Goal: Information Seeking & Learning: Learn about a topic

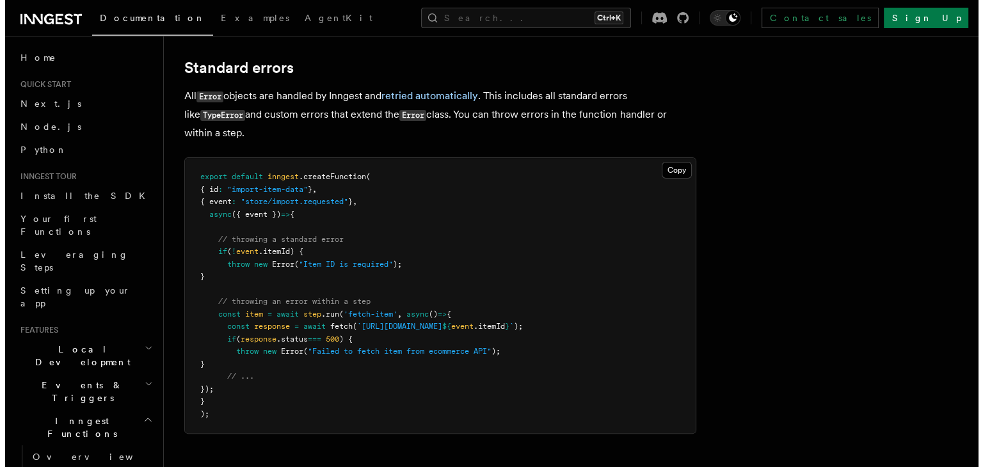
scroll to position [179, 0]
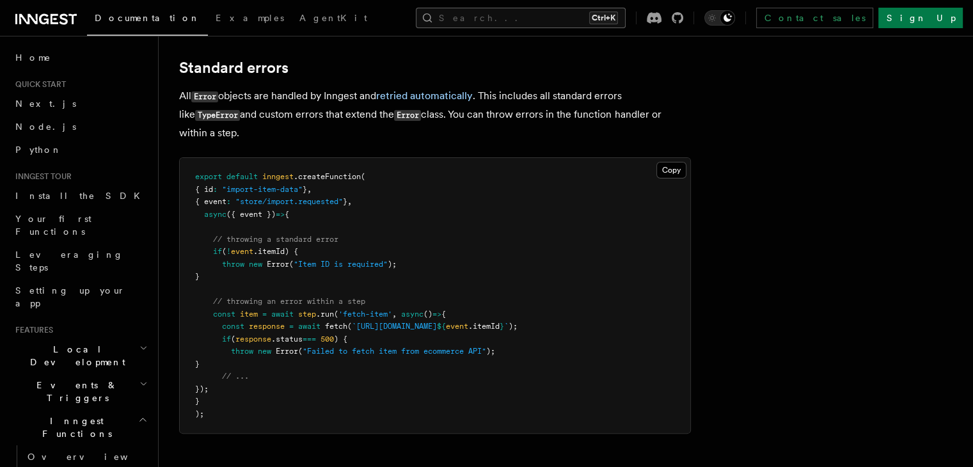
click at [503, 21] on button "Search... Ctrl+K" at bounding box center [521, 18] width 210 height 20
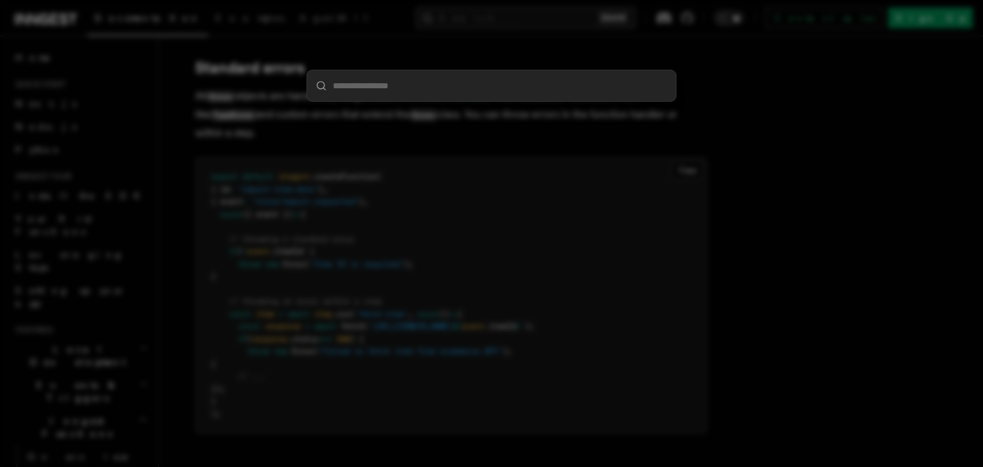
type input "*"
type input "**********"
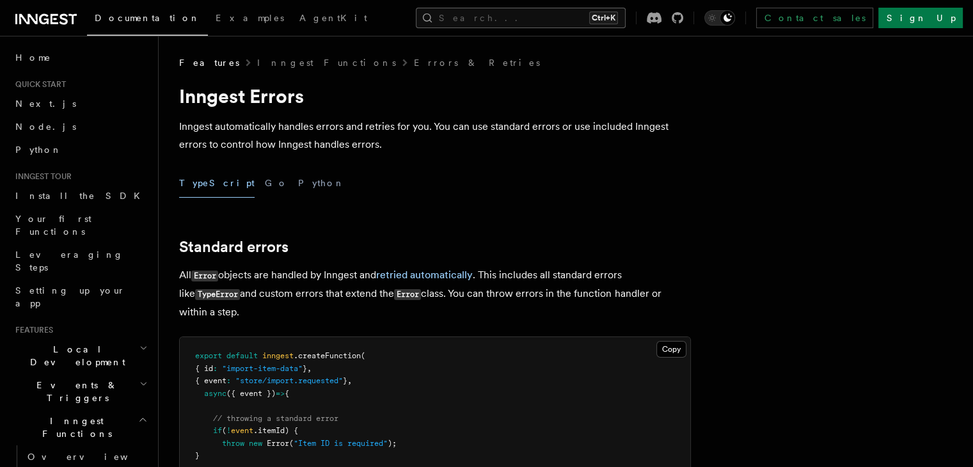
click at [576, 26] on button "Search... Ctrl+K" at bounding box center [521, 18] width 210 height 20
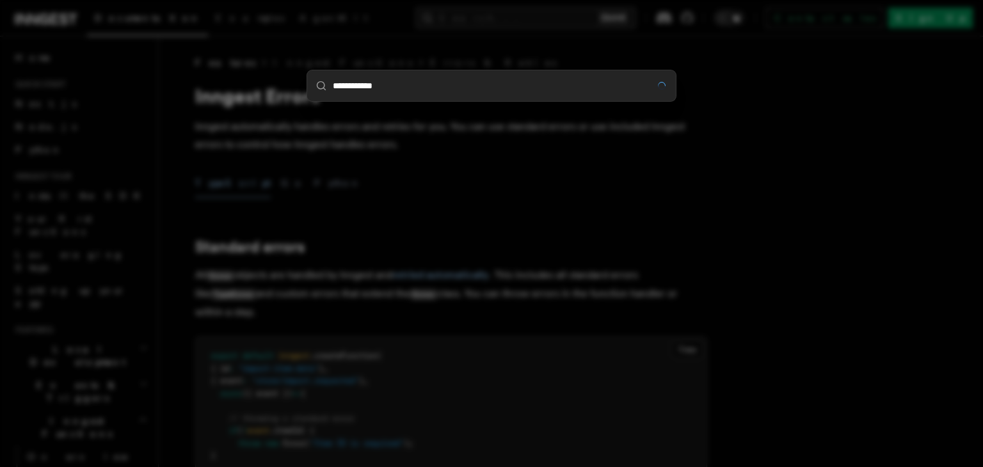
type input "**********"
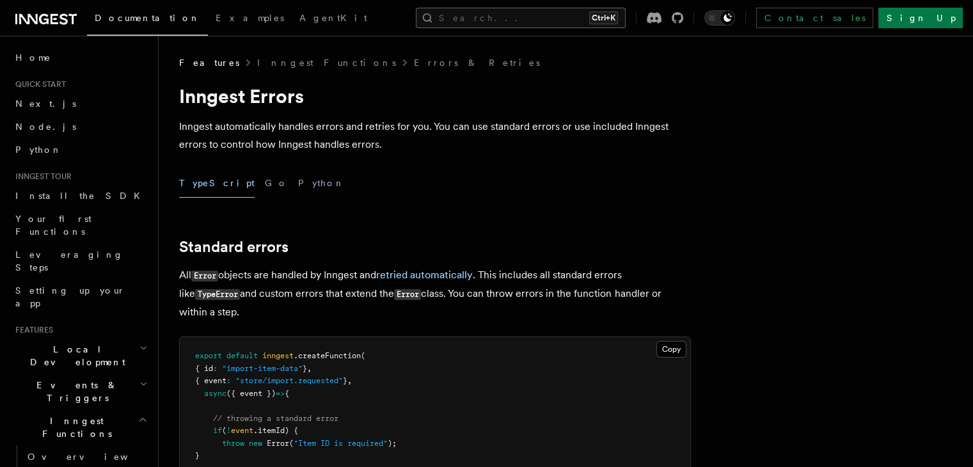
click at [512, 13] on button "Search... Ctrl+K" at bounding box center [521, 18] width 210 height 20
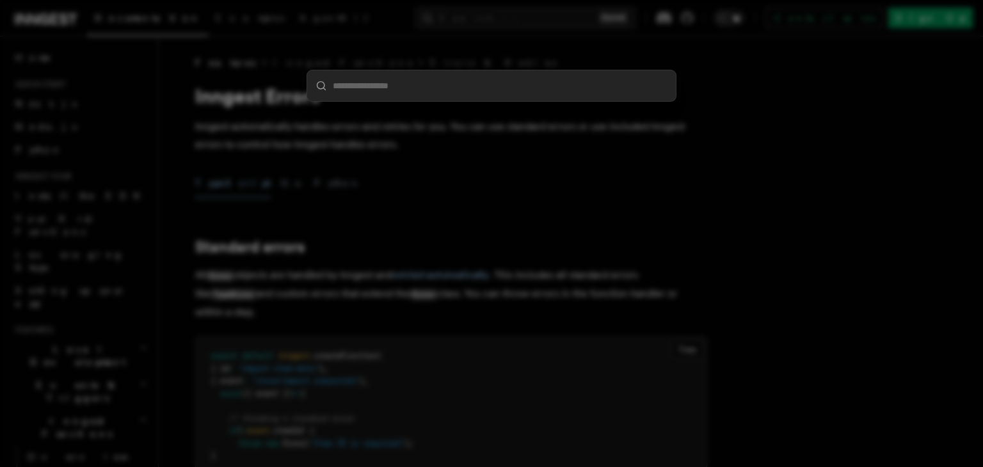
click at [468, 84] on input "search" at bounding box center [491, 85] width 369 height 31
type input "**********"
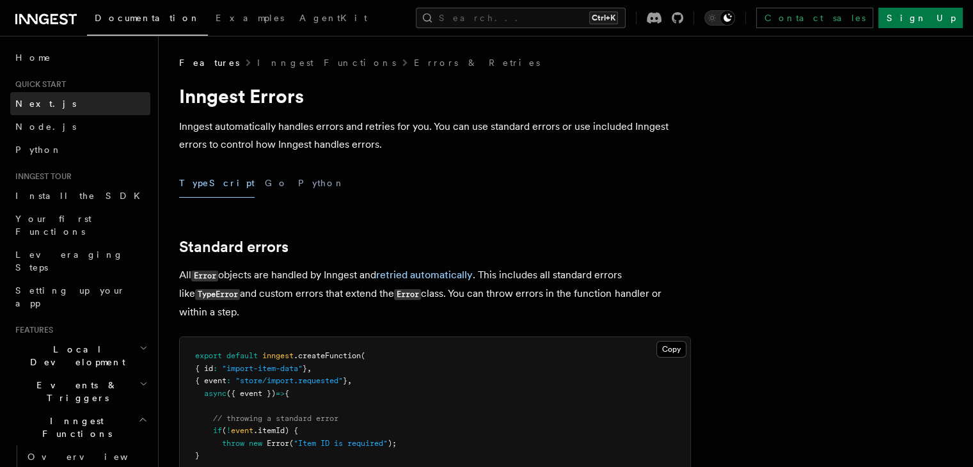
click at [87, 96] on link "Next.js" at bounding box center [80, 103] width 140 height 23
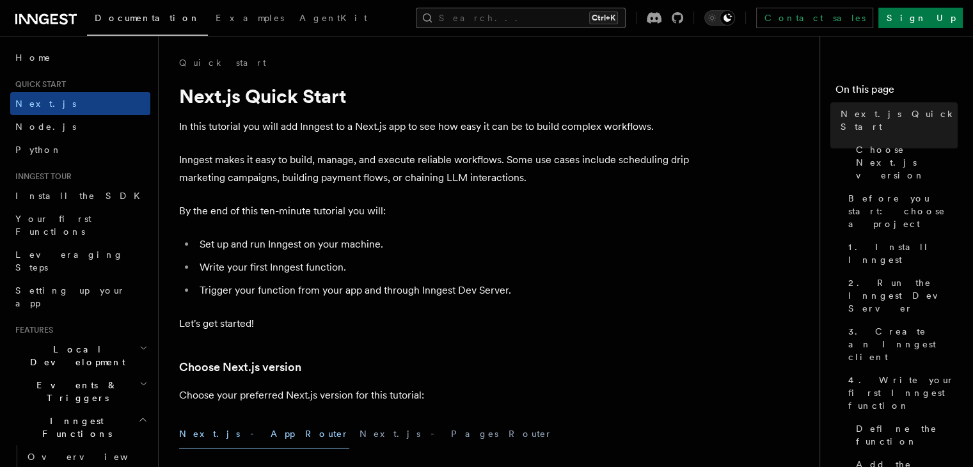
click at [498, 11] on button "Search... Ctrl+K" at bounding box center [521, 18] width 210 height 20
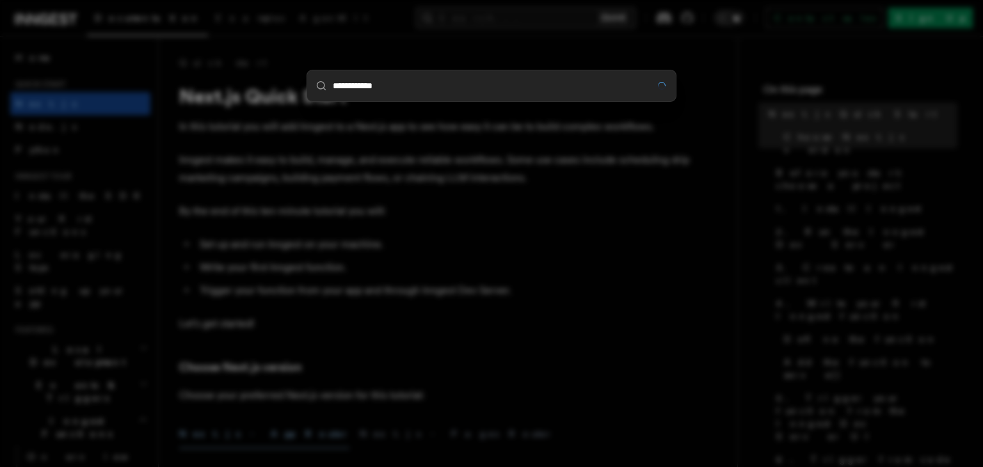
type input "**********"
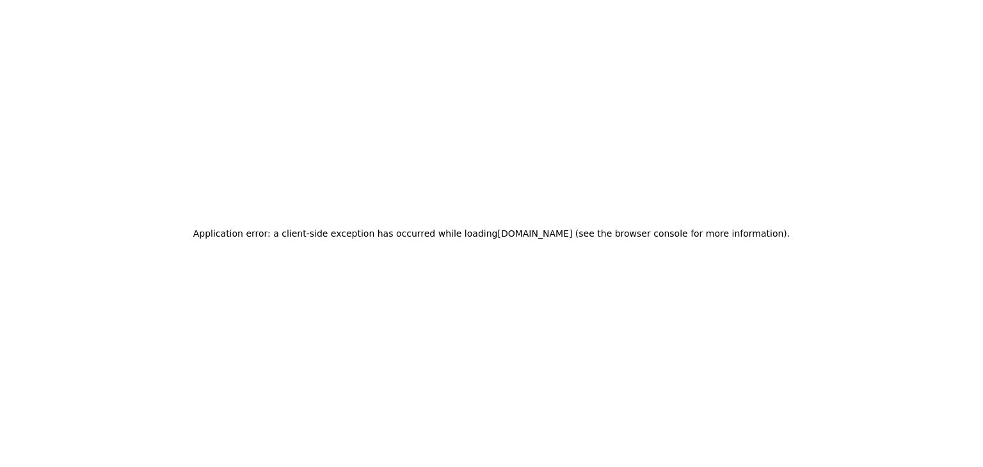
click at [228, 86] on div "Application error: a client-side exception has occurred while loading www.innge…" at bounding box center [491, 233] width 983 height 467
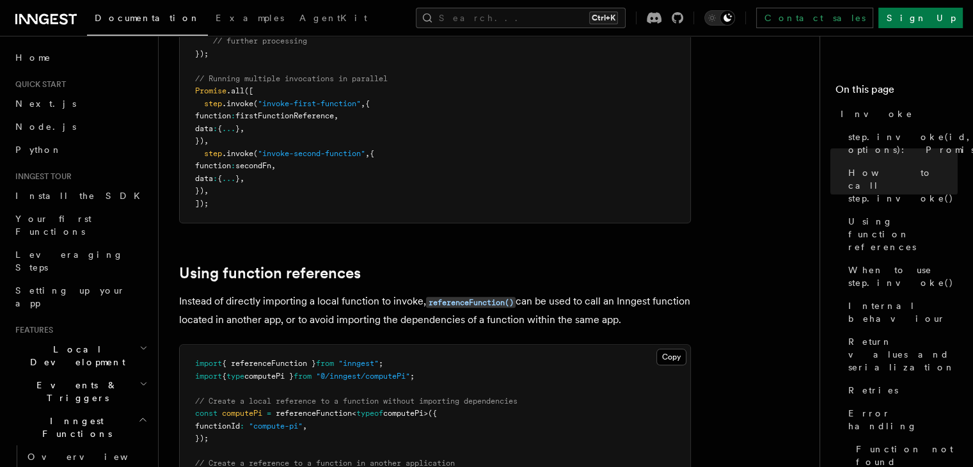
scroll to position [1462, 0]
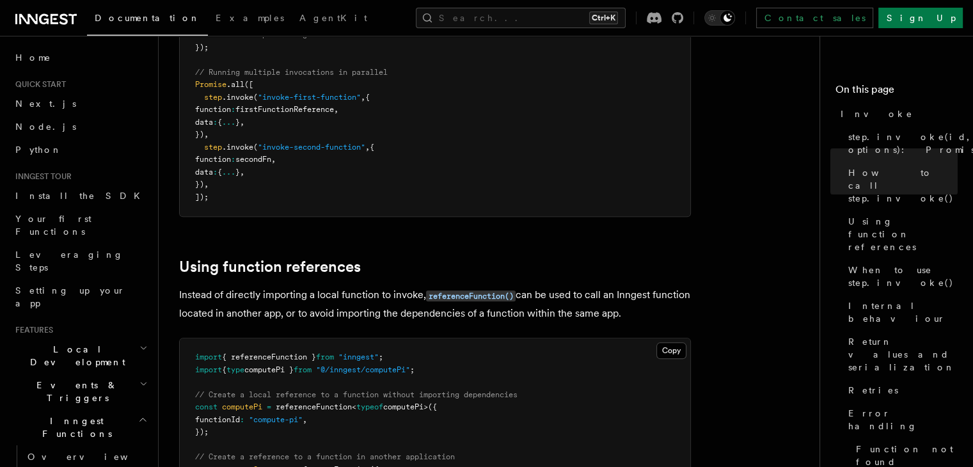
click at [197, 286] on p "Instead of directly importing a local function to invoke, referenceFunction() c…" at bounding box center [435, 304] width 512 height 36
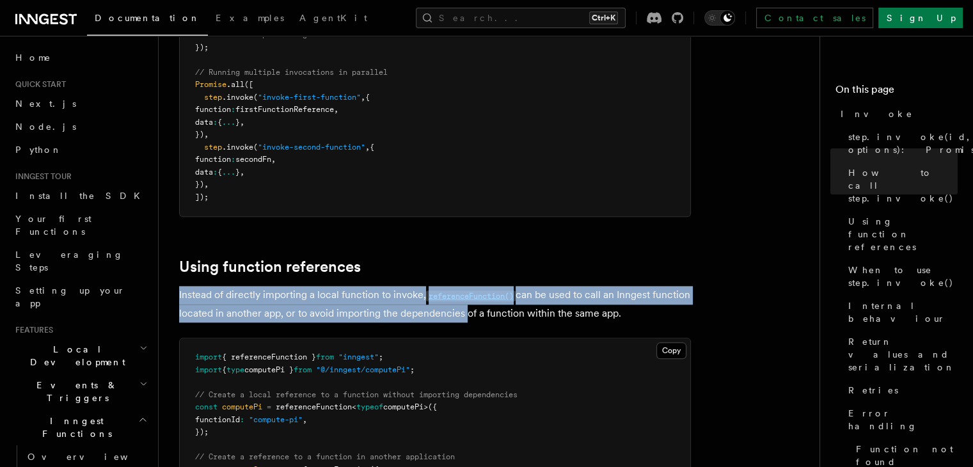
drag, startPoint x: 197, startPoint y: 177, endPoint x: 495, endPoint y: 193, distance: 298.6
click at [495, 286] on p "Instead of directly importing a local function to invoke, referenceFunction() c…" at bounding box center [435, 304] width 512 height 36
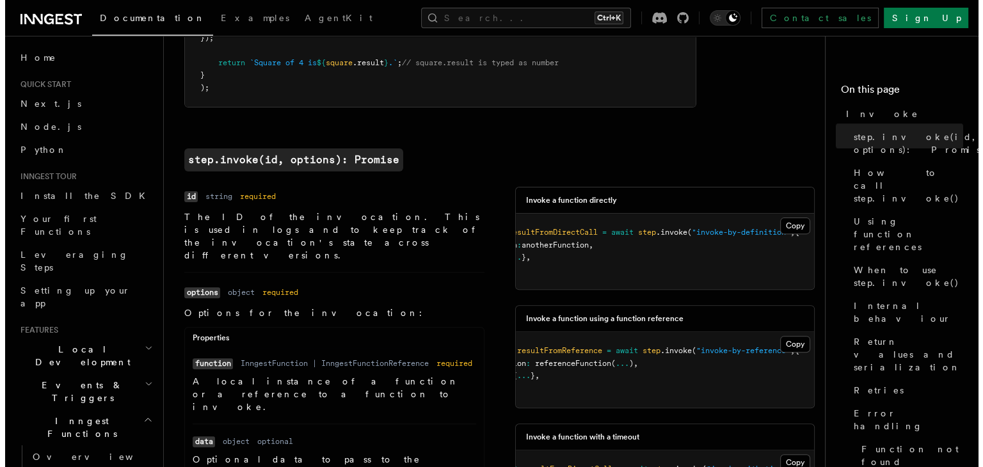
scroll to position [373, 0]
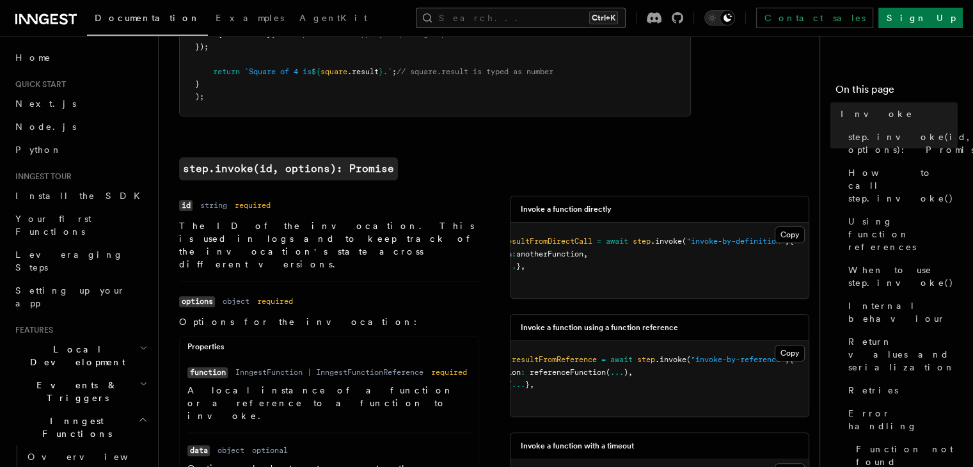
click at [535, 19] on button "Search... Ctrl+K" at bounding box center [521, 18] width 210 height 20
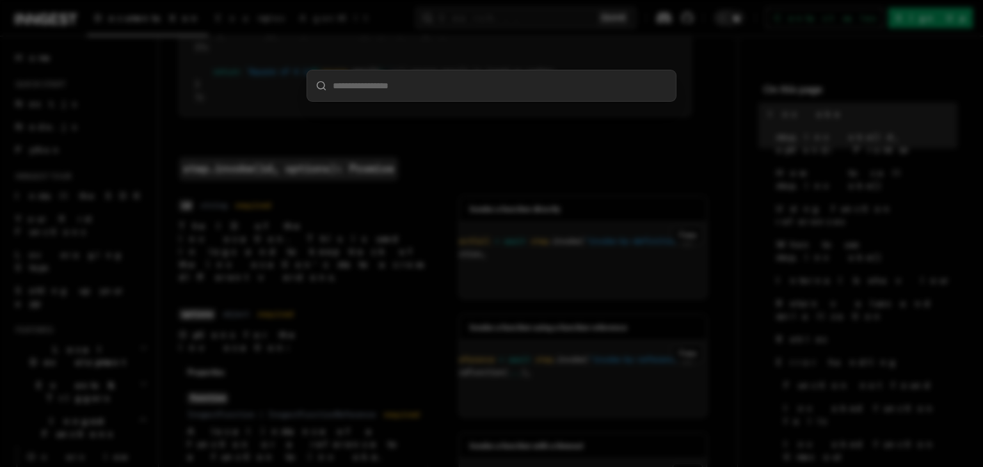
type input "**********"
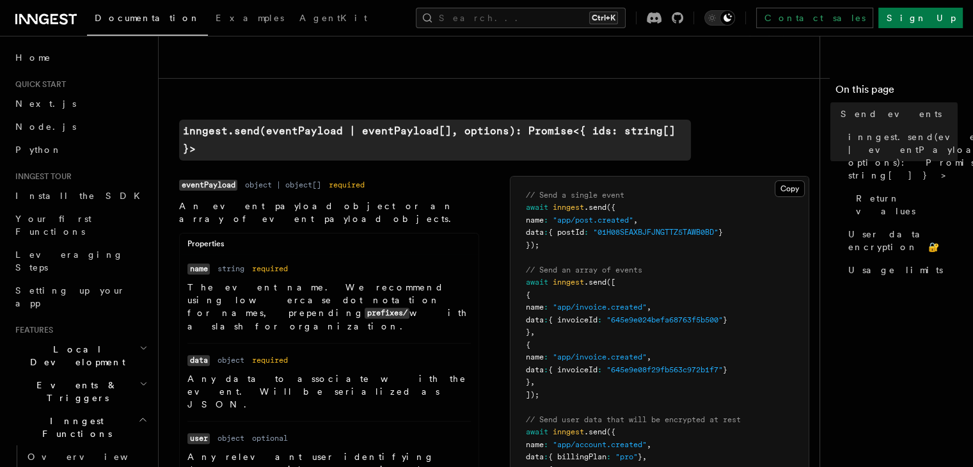
click at [199, 281] on p "The event name. We recommend using lowercase dot notation for names, prepending…" at bounding box center [328, 307] width 283 height 52
drag, startPoint x: 199, startPoint y: 255, endPoint x: 260, endPoint y: 256, distance: 61.4
click at [260, 281] on p "The event name. We recommend using lowercase dot notation for names, prepending…" at bounding box center [328, 307] width 283 height 52
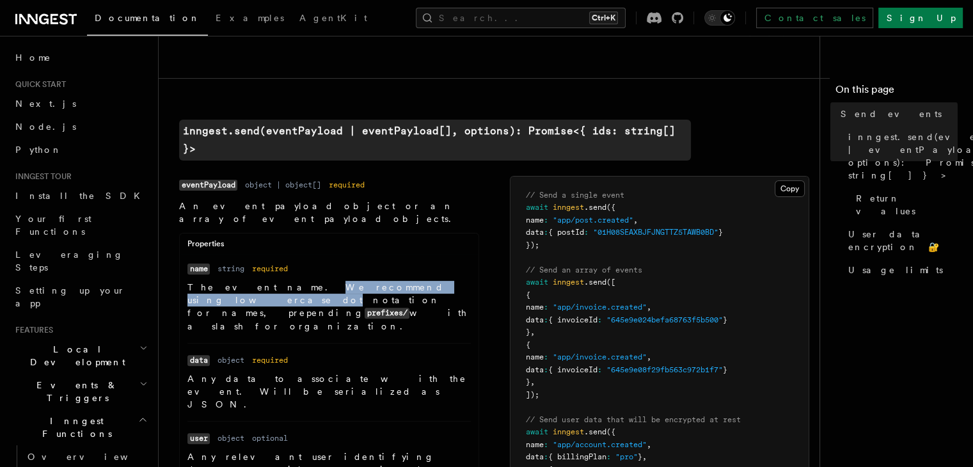
drag, startPoint x: 260, startPoint y: 256, endPoint x: 392, endPoint y: 253, distance: 131.2
click at [392, 281] on p "The event name. We recommend using lowercase dot notation for names, prepending…" at bounding box center [328, 307] width 283 height 52
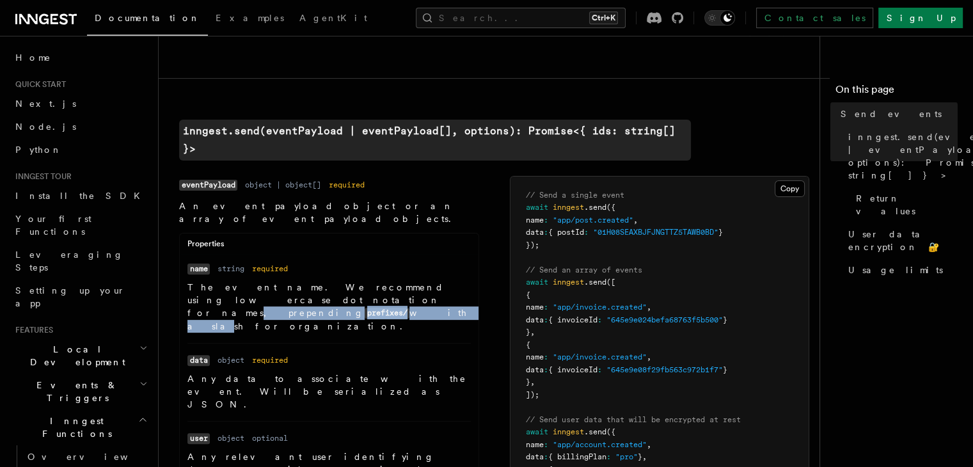
drag, startPoint x: 262, startPoint y: 273, endPoint x: 394, endPoint y: 272, distance: 132.4
click at [394, 281] on p "The event name. We recommend using lowercase dot notation for names, prepending…" at bounding box center [328, 307] width 283 height 52
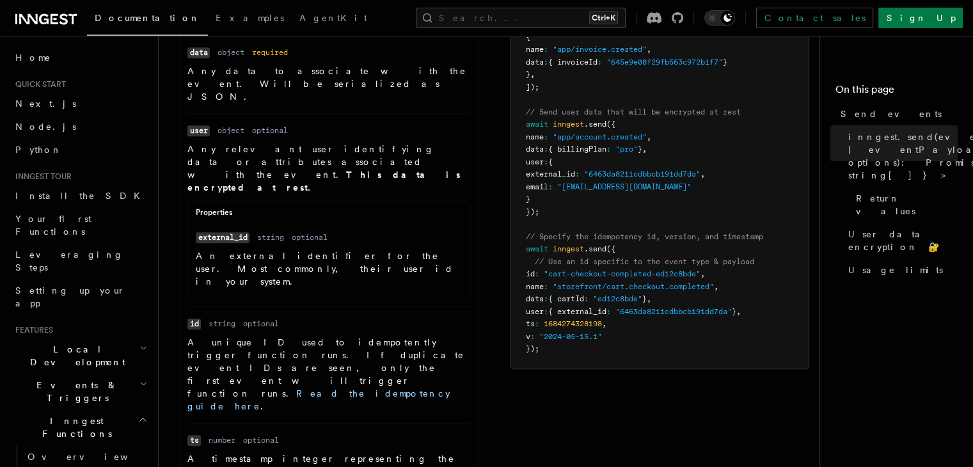
scroll to position [644, 0]
click at [535, 258] on span "// Use an id specific to the event type & payload" at bounding box center [644, 262] width 219 height 9
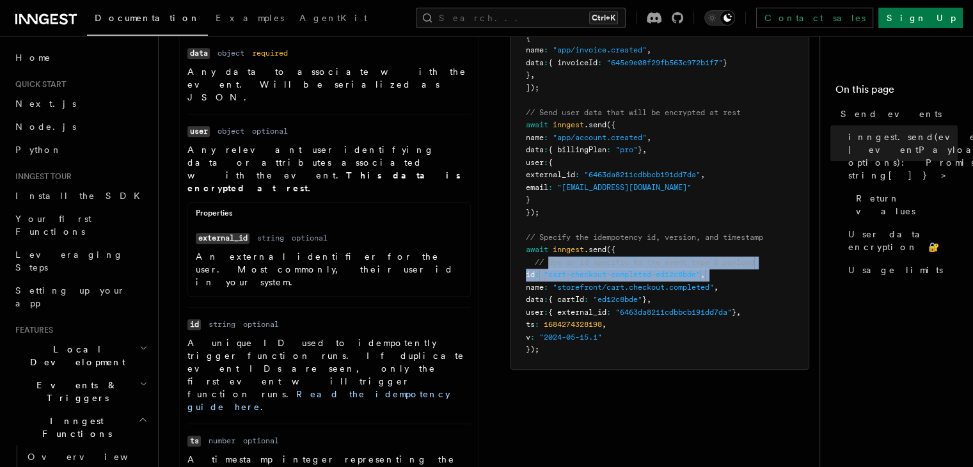
drag, startPoint x: 505, startPoint y: 243, endPoint x: 633, endPoint y: 253, distance: 127.7
click at [633, 253] on code "// Send a single event await inngest .send ({ name : "app/post.created" , data …" at bounding box center [644, 119] width 237 height 471
click at [633, 270] on span ""cart-checkout-completed-ed12c8bde"" at bounding box center [622, 274] width 157 height 9
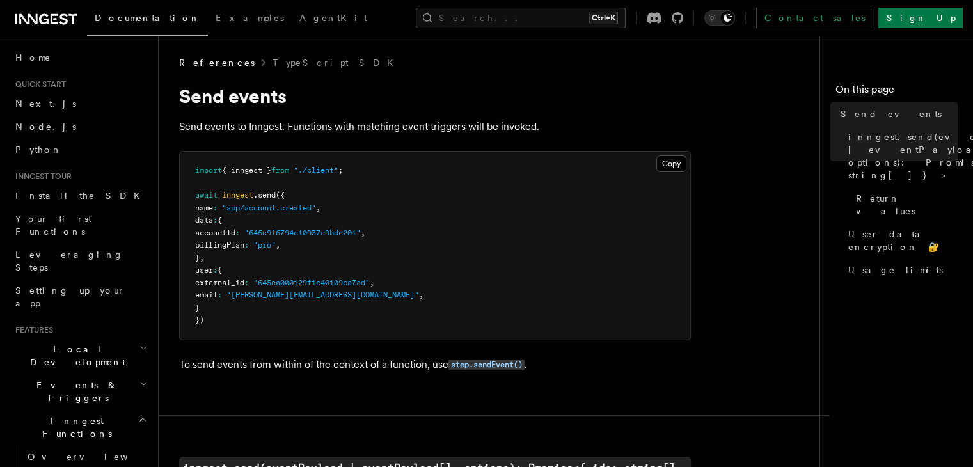
scroll to position [0, 0]
click at [39, 136] on link "Node.js" at bounding box center [80, 126] width 140 height 23
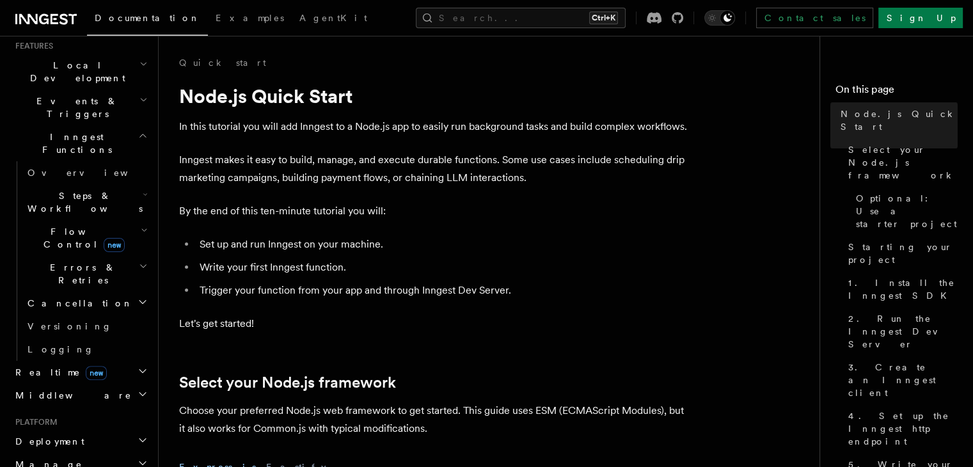
scroll to position [269, 0]
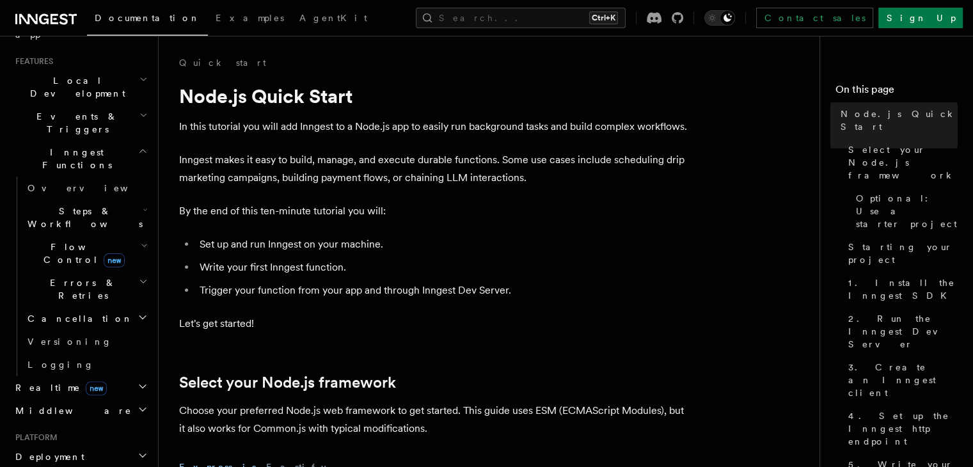
click at [44, 146] on span "Inngest Functions" at bounding box center [74, 159] width 128 height 26
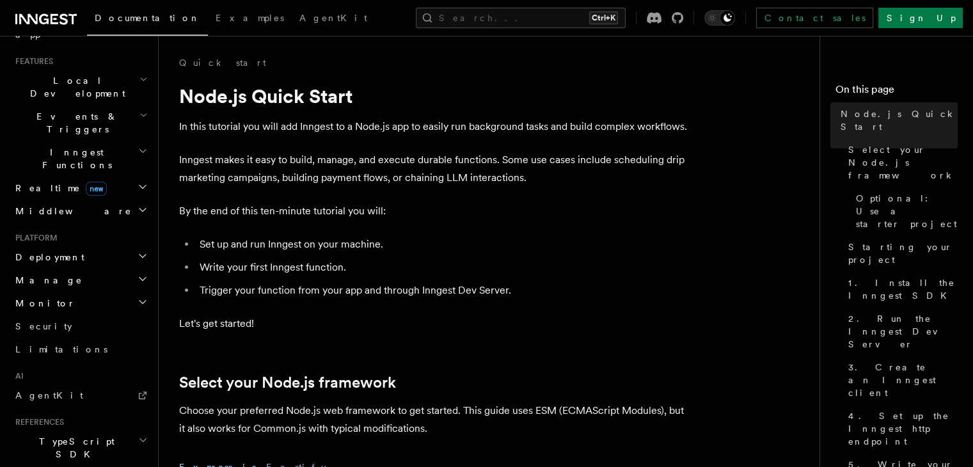
click at [44, 146] on span "Inngest Functions" at bounding box center [74, 159] width 128 height 26
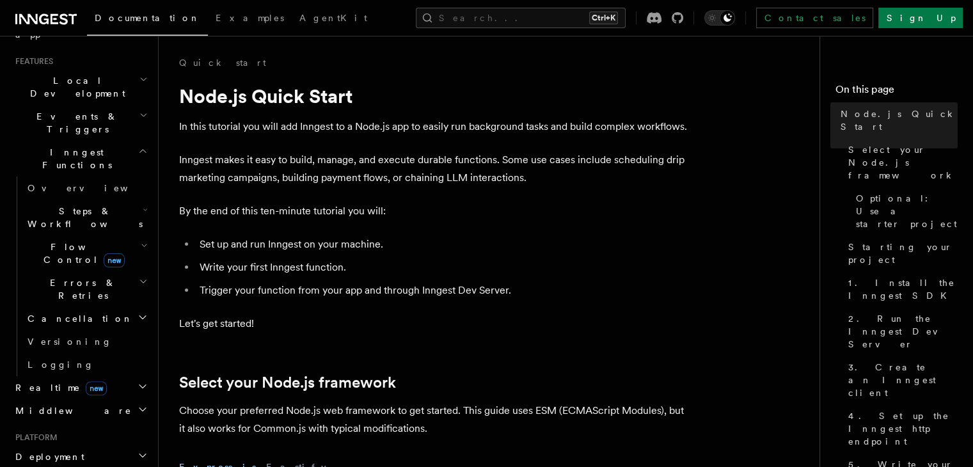
click at [75, 110] on span "Events & Triggers" at bounding box center [74, 123] width 129 height 26
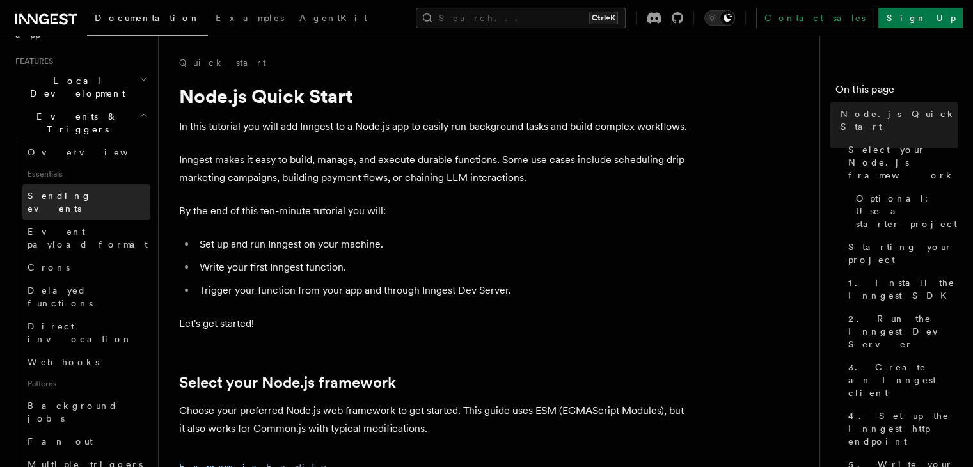
click at [51, 191] on span "Sending events" at bounding box center [60, 202] width 64 height 23
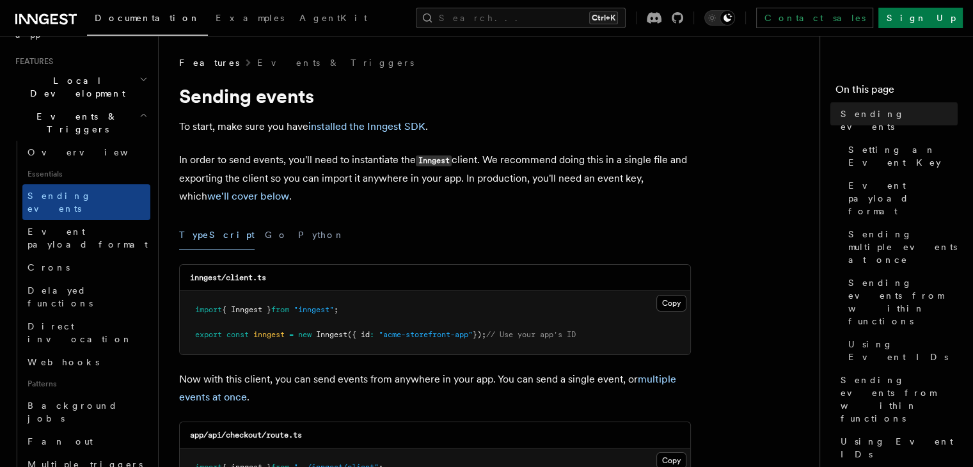
click at [53, 110] on span "Events & Triggers" at bounding box center [74, 123] width 129 height 26
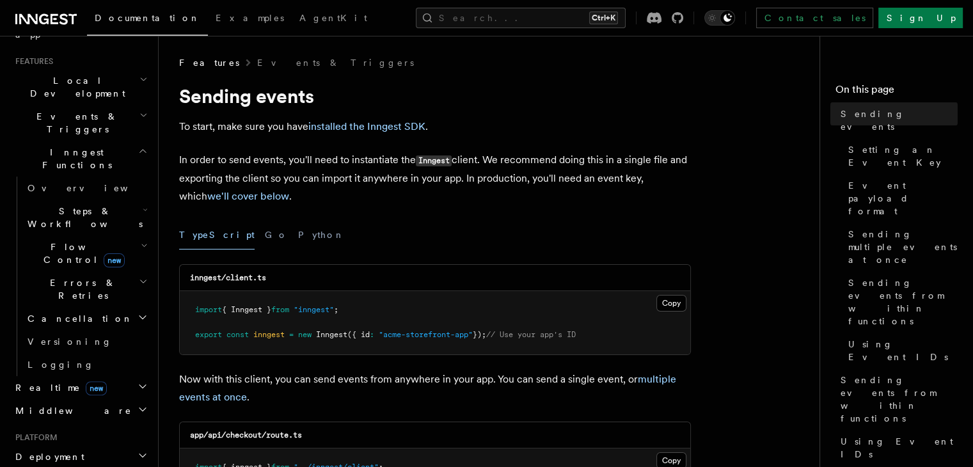
click at [53, 110] on span "Events & Triggers" at bounding box center [74, 123] width 129 height 26
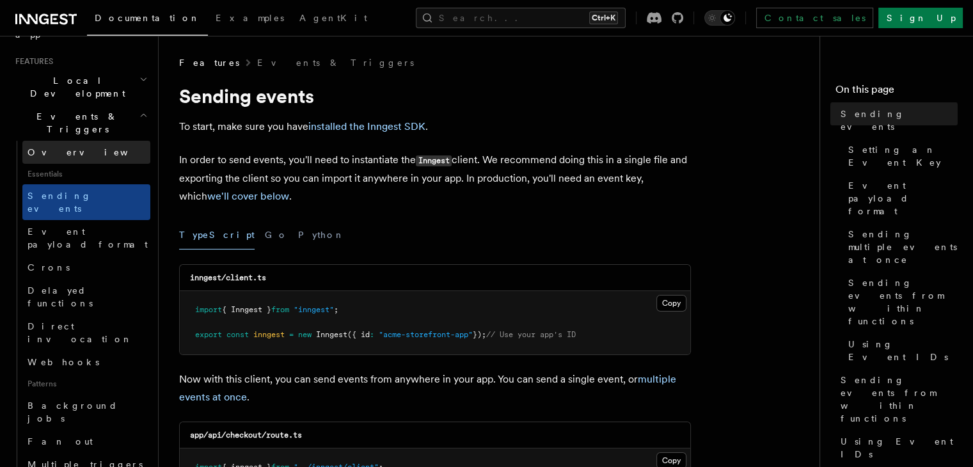
click at [49, 147] on span "Overview" at bounding box center [94, 152] width 132 height 10
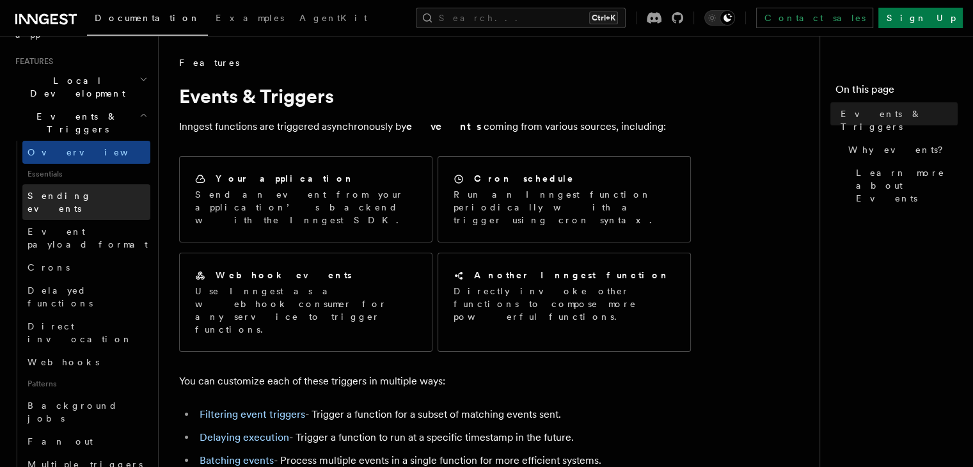
click at [56, 191] on span "Sending events" at bounding box center [60, 202] width 64 height 23
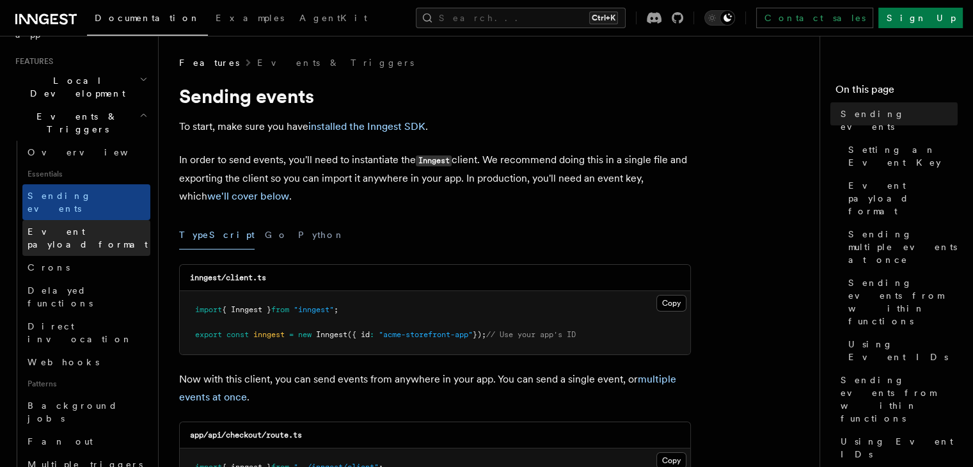
click at [47, 220] on link "Event payload format" at bounding box center [86, 238] width 128 height 36
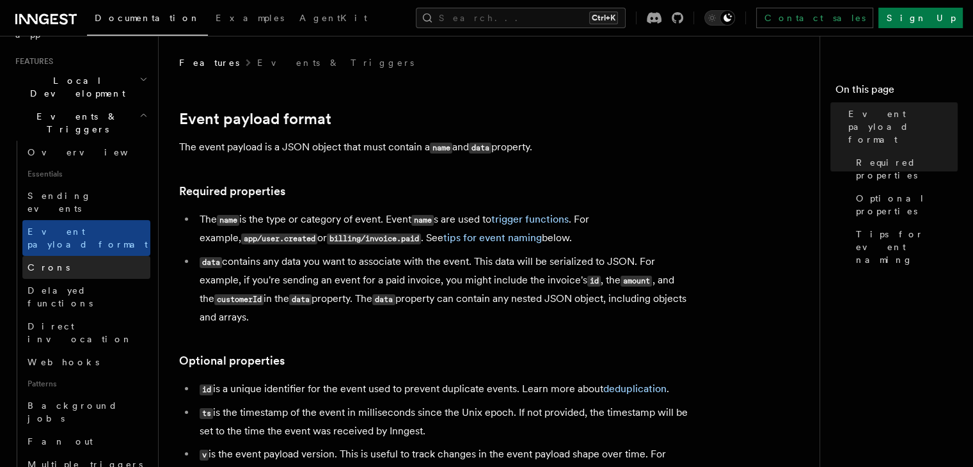
click at [36, 256] on link "Crons" at bounding box center [86, 267] width 128 height 23
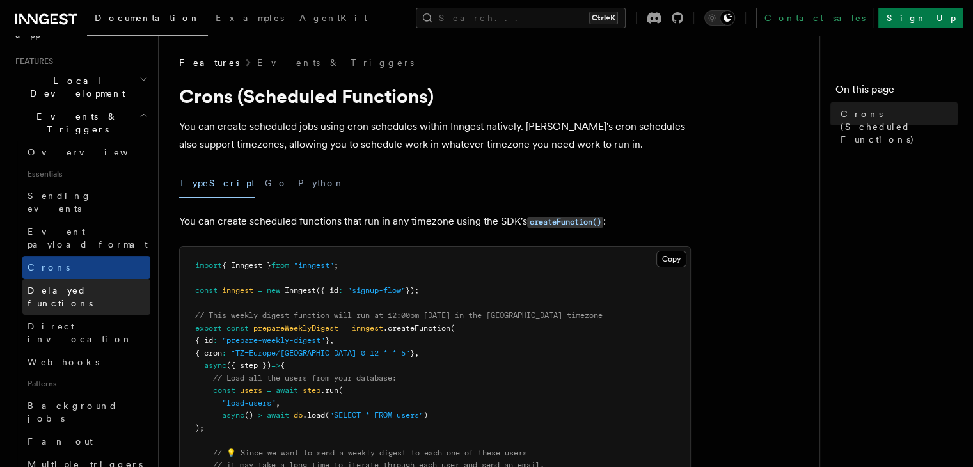
click at [35, 284] on span "Delayed functions" at bounding box center [89, 297] width 123 height 26
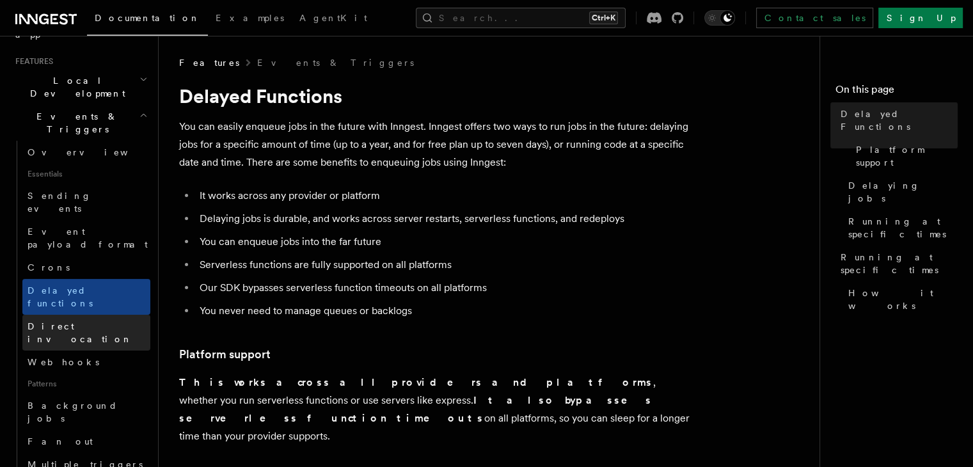
click at [33, 321] on span "Direct invocation" at bounding box center [80, 332] width 105 height 23
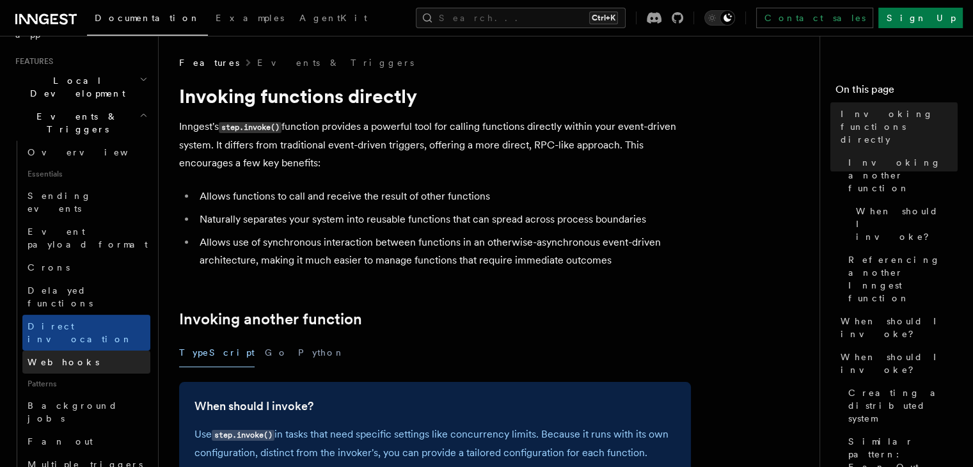
click at [40, 357] on span "Webhooks" at bounding box center [64, 362] width 72 height 10
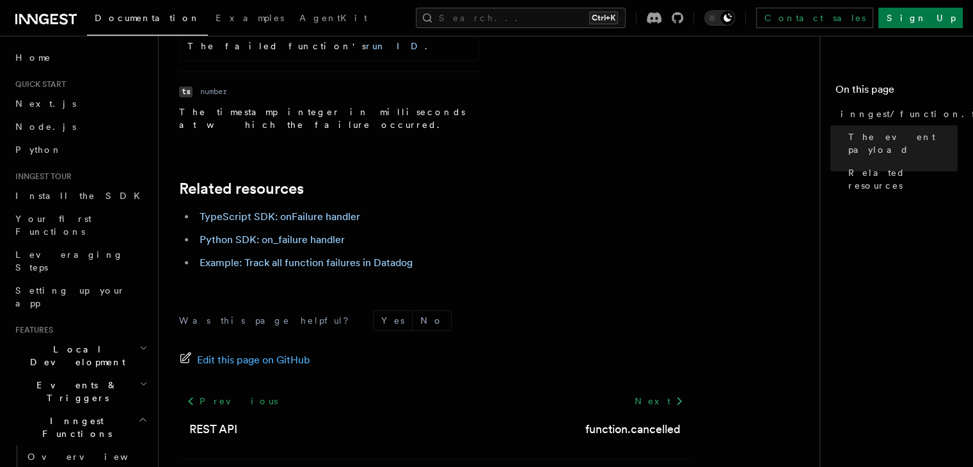
scroll to position [860, 0]
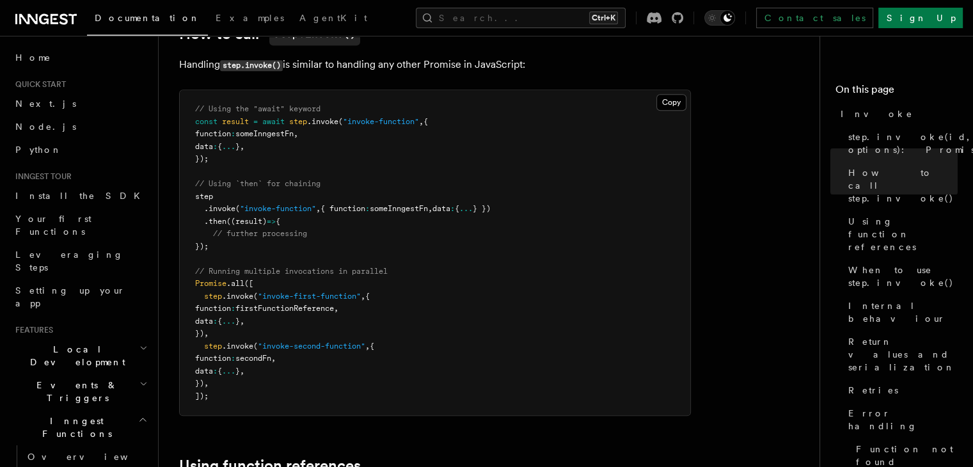
scroll to position [1263, 0]
click at [856, 443] on span "Function not found" at bounding box center [907, 456] width 102 height 26
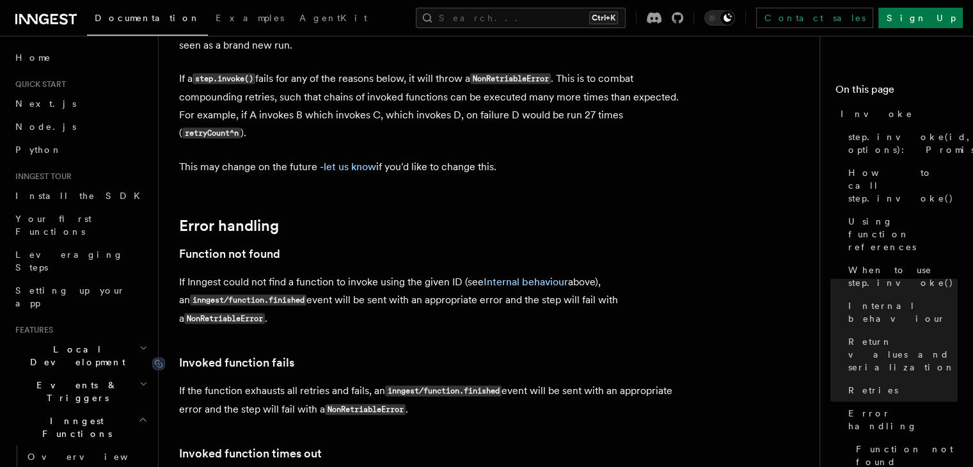
scroll to position [2659, 0]
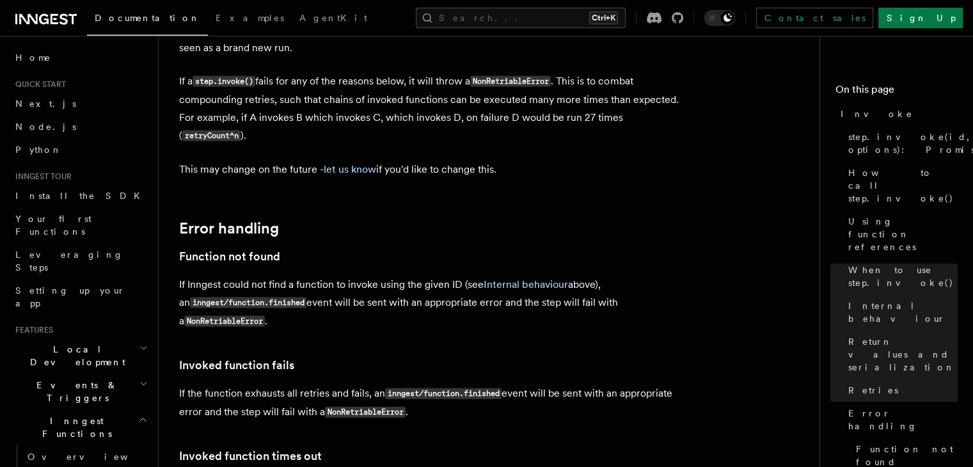
click at [194, 276] on p "If Inngest could not find a function to invoke using the given ID (see Internal…" at bounding box center [435, 303] width 512 height 55
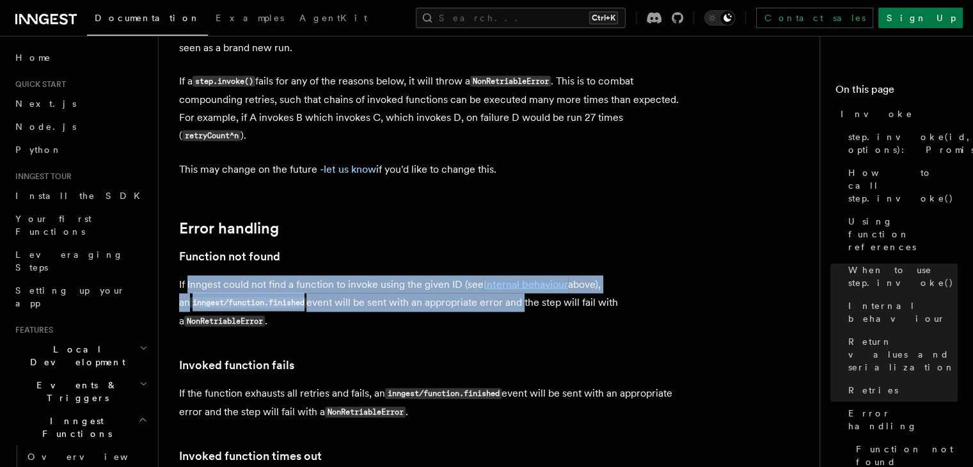
drag, startPoint x: 194, startPoint y: 155, endPoint x: 501, endPoint y: 177, distance: 307.9
click at [501, 276] on p "If Inngest could not find a function to invoke using the given ID (see Internal…" at bounding box center [435, 303] width 512 height 55
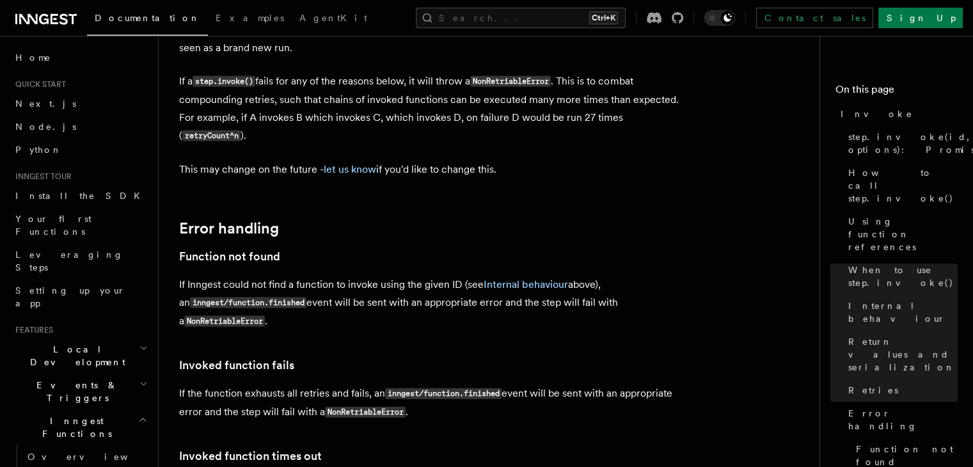
click at [309, 276] on p "If Inngest could not find a function to invoke using the given ID (see Internal…" at bounding box center [435, 303] width 512 height 55
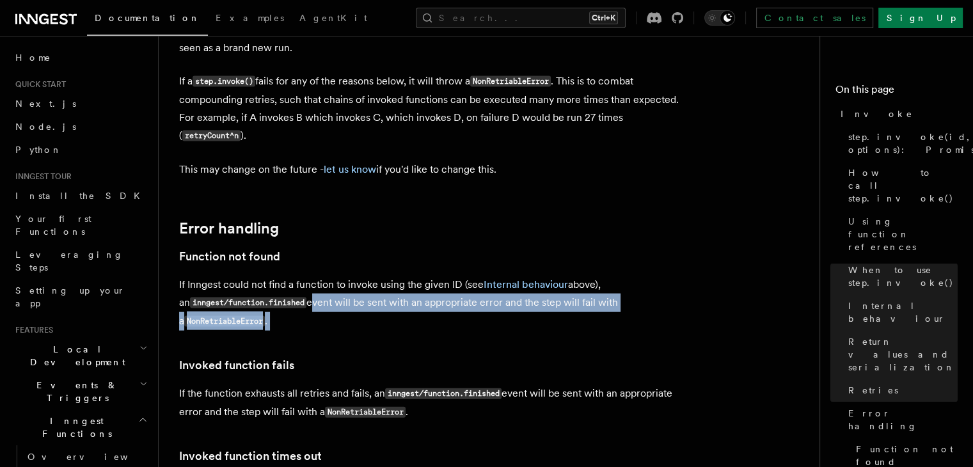
drag, startPoint x: 309, startPoint y: 173, endPoint x: 421, endPoint y: 190, distance: 113.3
click at [421, 276] on p "If Inngest could not find a function to invoke using the given ID (see Internal…" at bounding box center [435, 303] width 512 height 55
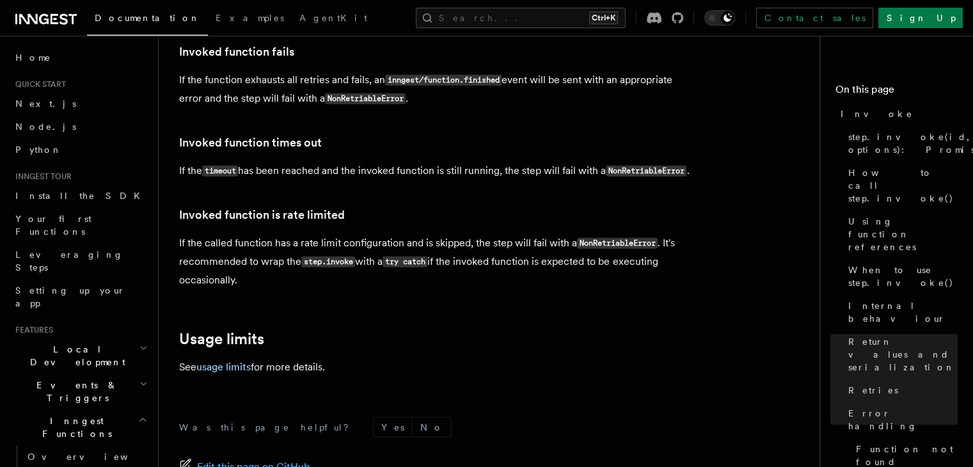
scroll to position [3009, 0]
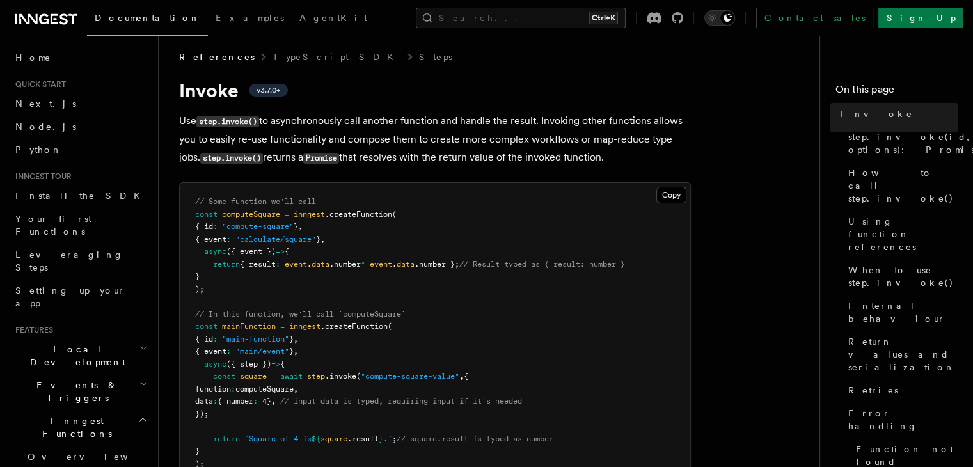
scroll to position [3, 0]
